Goal: Find specific page/section: Find specific page/section

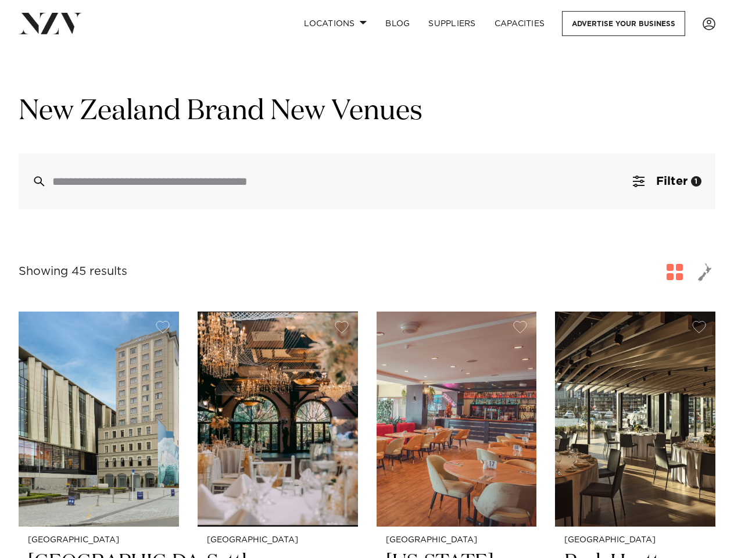
click at [367, 279] on div "Showing 45 results for New Zealand Brand New Venues" at bounding box center [367, 272] width 697 height 21
click at [335, 23] on link "Locations" at bounding box center [335, 23] width 81 height 25
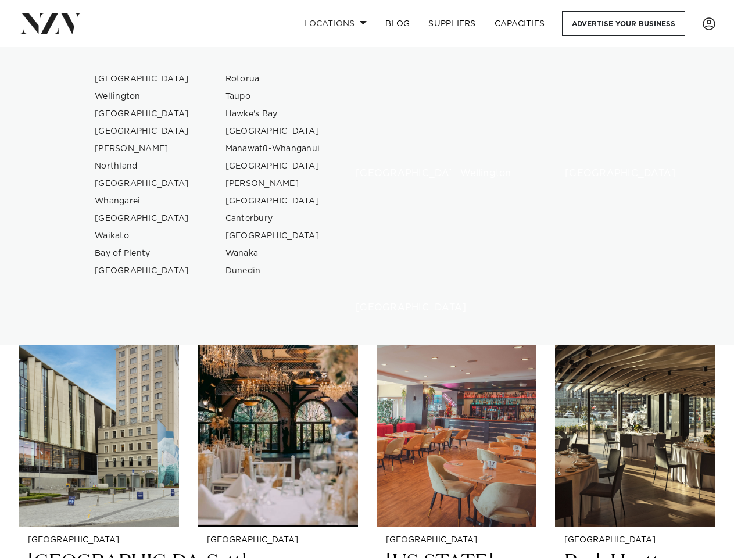
click at [367, 182] on div "[GEOGRAPHIC_DATA]" at bounding box center [390, 128] width 87 height 117
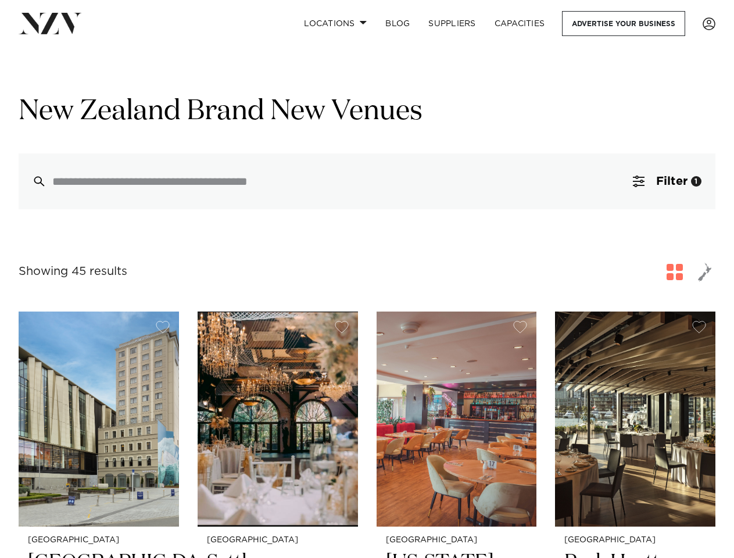
click at [667, 182] on span "Filter" at bounding box center [672, 182] width 31 height 12
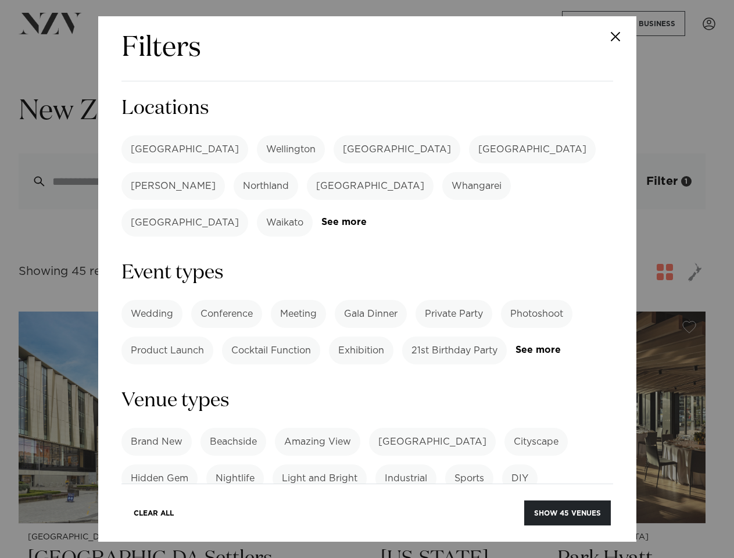
click at [705, 273] on div "Filters Search Type Venue Supplier See more Locations Auckland Wellington Chris…" at bounding box center [367, 279] width 734 height 558
